Goal: Information Seeking & Learning: Find specific fact

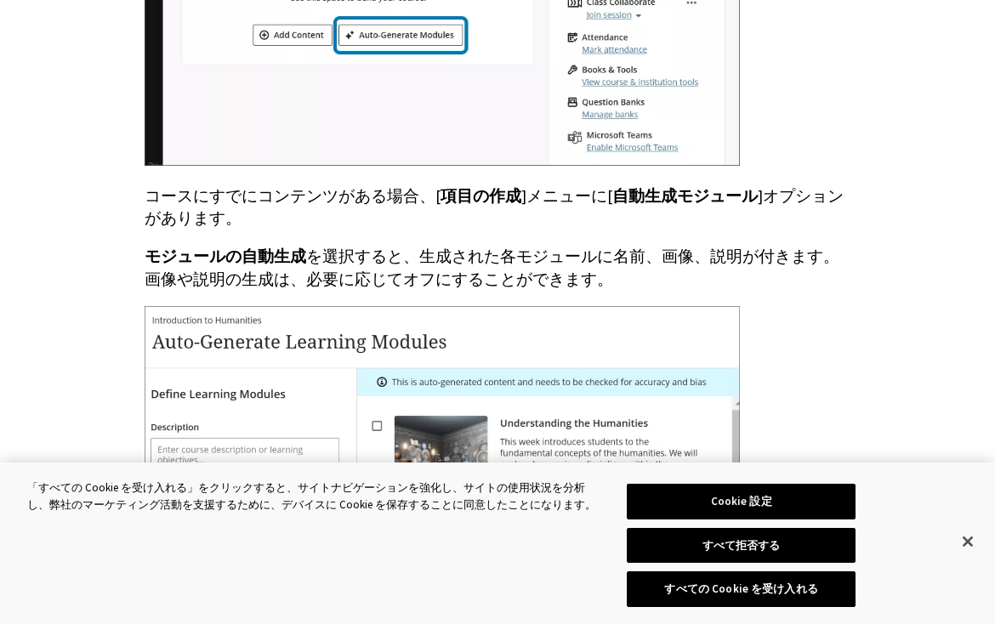
scroll to position [2416, 0]
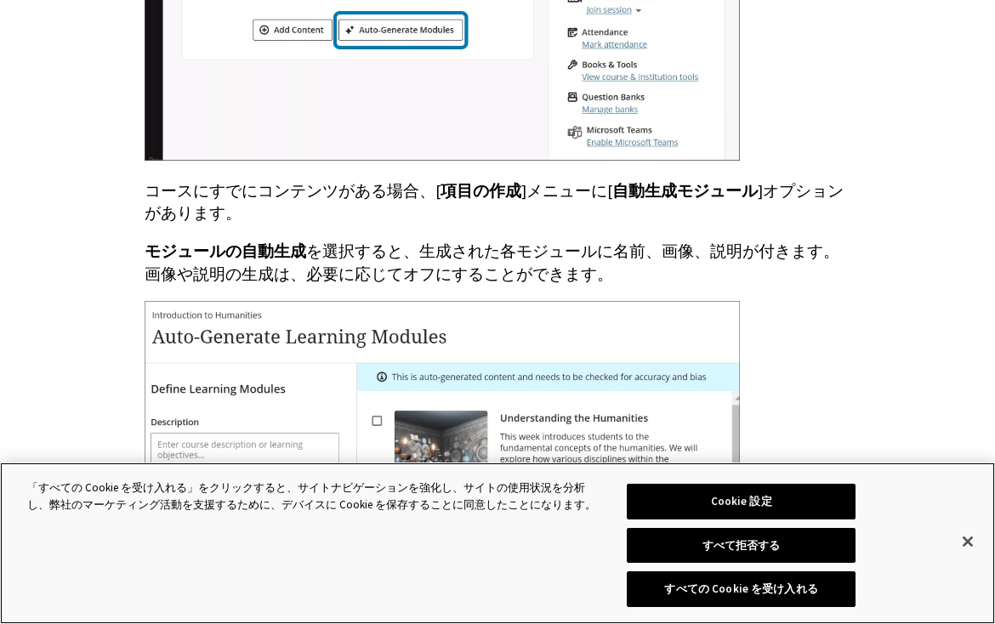
click at [400, 422] on button "閉じる" at bounding box center [967, 541] width 37 height 37
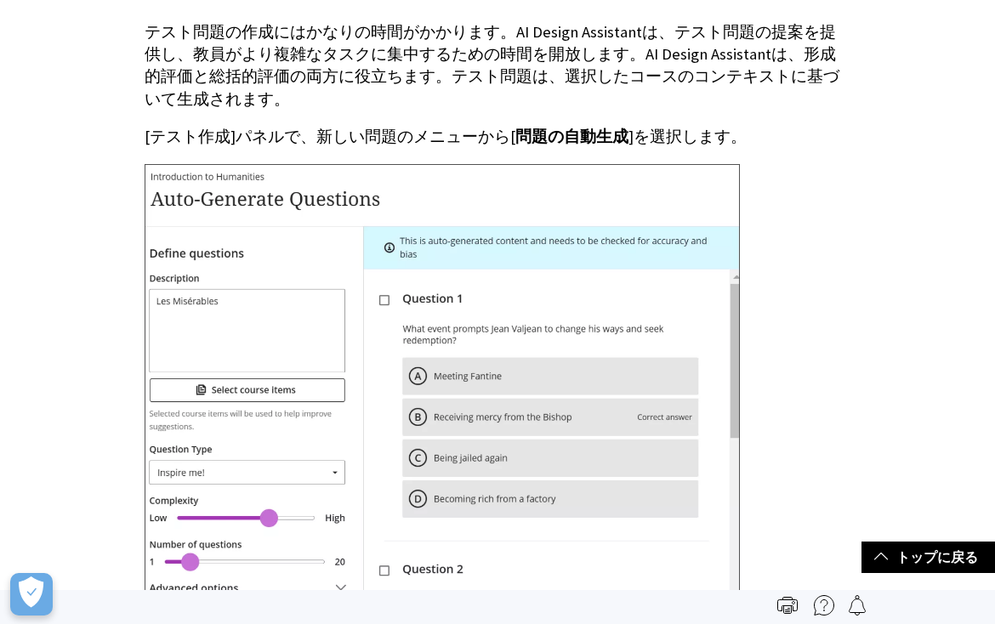
scroll to position [12066, 0]
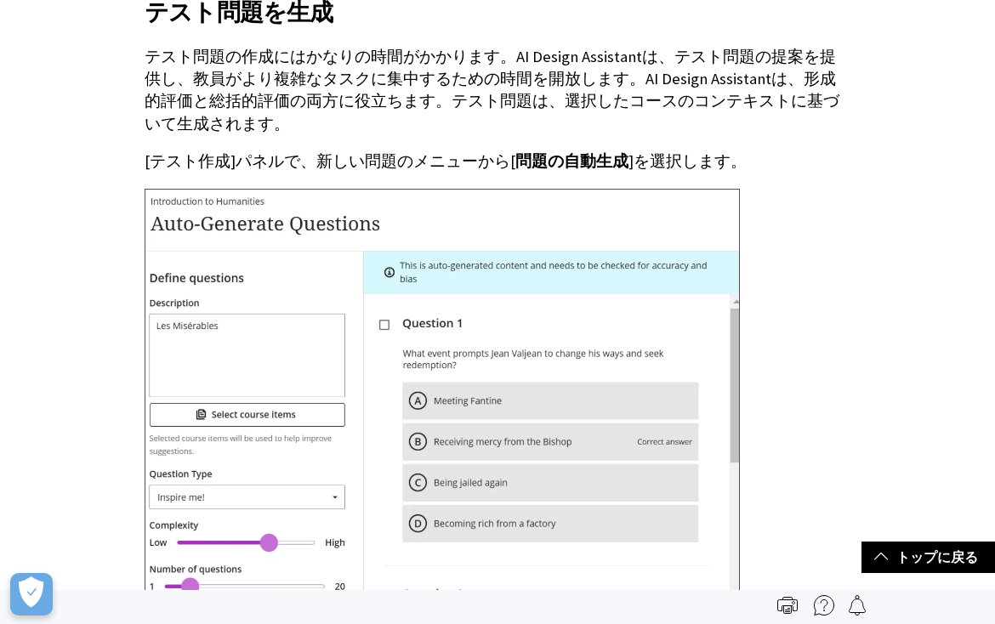
click at [400, 422] on link "トップに戻る" at bounding box center [927, 556] width 133 height 31
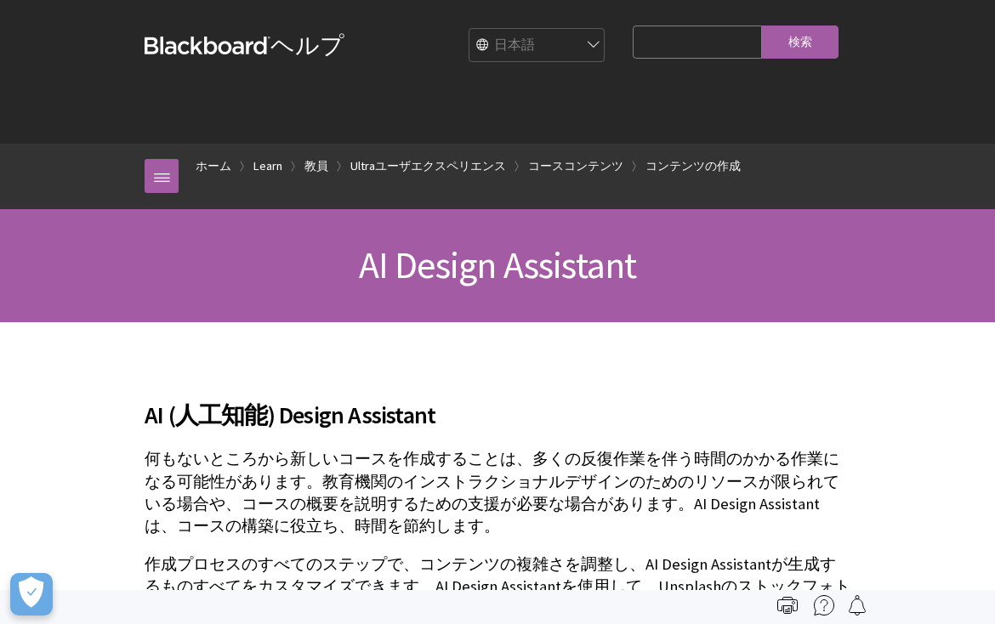
click at [400, 249] on h1 "AI Design Assistant" at bounding box center [498, 265] width 740 height 45
click at [400, 265] on span "AI Design Assistant" at bounding box center [498, 264] width 278 height 47
click at [400, 266] on span "AI Design Assistant" at bounding box center [498, 264] width 278 height 47
click at [400, 260] on span "AI Design Assistant" at bounding box center [498, 264] width 278 height 47
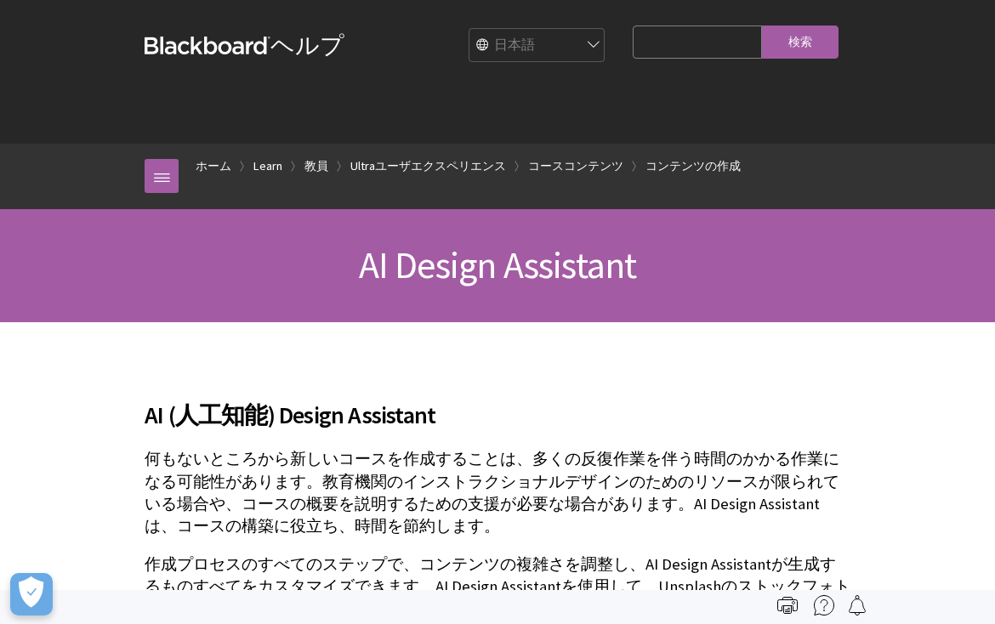
click at [400, 48] on input "Search Query" at bounding box center [696, 42] width 129 height 33
click at [400, 41] on input "Search Query" at bounding box center [696, 42] width 129 height 33
click at [400, 48] on input "Search Query" at bounding box center [696, 42] width 129 height 33
click at [400, 30] on input "Search Query" at bounding box center [696, 42] width 129 height 33
click at [400, 37] on input "Search Query" at bounding box center [696, 42] width 129 height 33
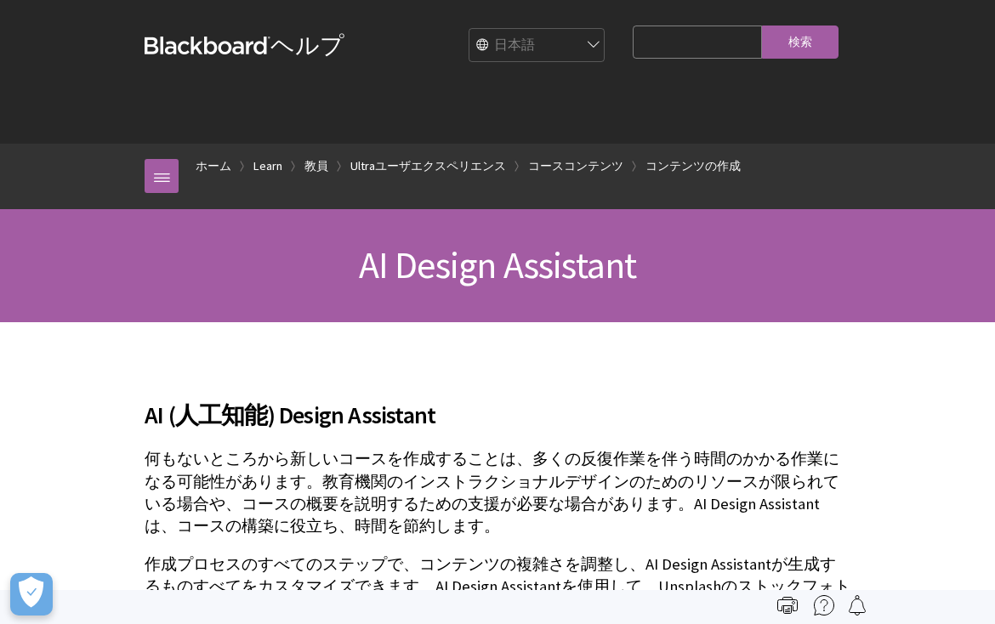
paste input "[URL][DOMAIN_NAME]"
type input "[URL][DOMAIN_NAME]"
click at [400, 48] on input "検索" at bounding box center [800, 42] width 77 height 33
